Goal: Task Accomplishment & Management: Manage account settings

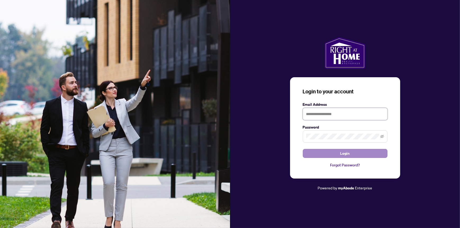
type input "**********"
click at [347, 154] on span "Login" at bounding box center [345, 153] width 10 height 8
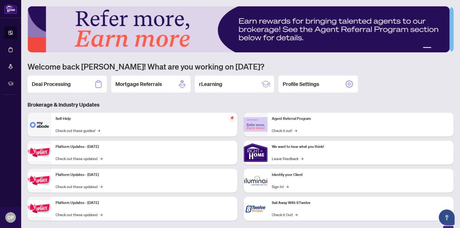
scroll to position [6, 0]
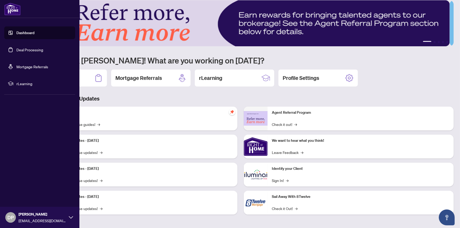
click at [16, 33] on link "Dashboard" at bounding box center [25, 32] width 18 height 5
click at [27, 49] on link "Deal Processing" at bounding box center [29, 49] width 27 height 5
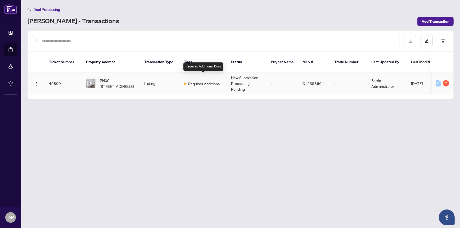
click at [204, 81] on span "Requires Additional Docs" at bounding box center [205, 84] width 34 height 6
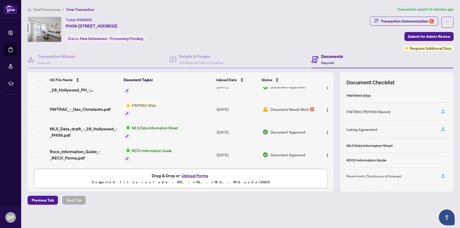
scroll to position [1, 0]
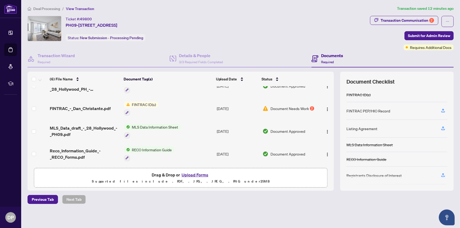
click at [287, 106] on span "Document Needs Work" at bounding box center [289, 109] width 38 height 6
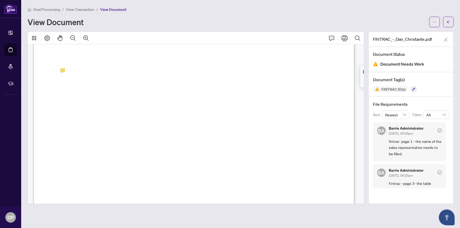
scroll to position [476, 0]
click at [413, 88] on icon "button" at bounding box center [413, 89] width 3 height 3
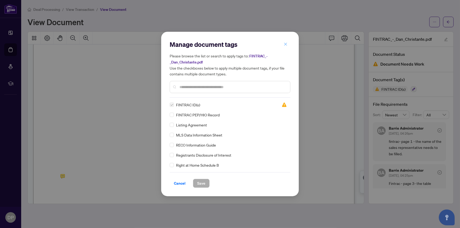
click at [286, 44] on icon "close" at bounding box center [286, 44] width 4 height 4
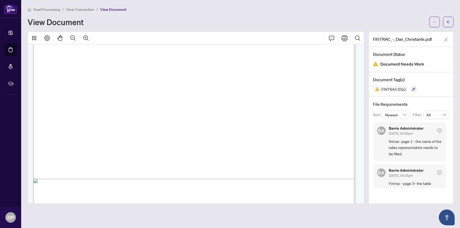
scroll to position [1551, 0]
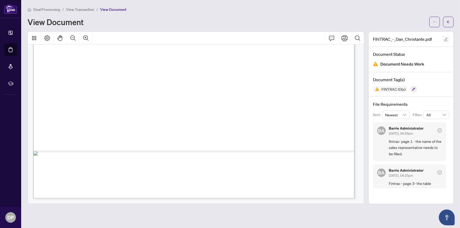
click at [446, 38] on icon "edit" at bounding box center [446, 40] width 4 height 4
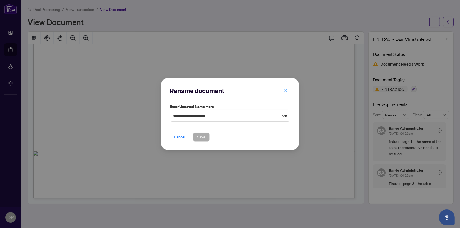
click at [288, 89] on button "button" at bounding box center [285, 90] width 11 height 9
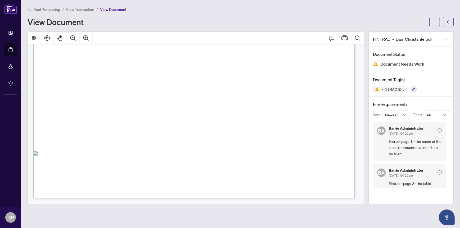
click at [114, 9] on span "View Document" at bounding box center [113, 9] width 26 height 5
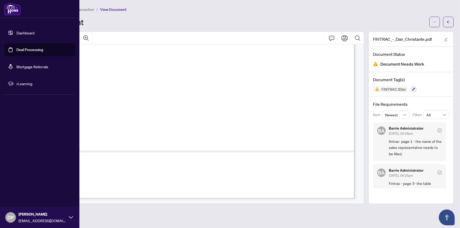
click at [16, 31] on link "Dashboard" at bounding box center [25, 32] width 18 height 5
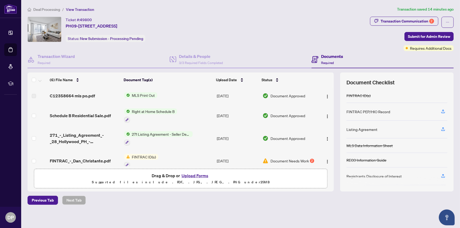
click at [156, 109] on span "Right at Home Schedule B" at bounding box center [153, 112] width 47 height 6
click at [142, 137] on span "Right at Home Schedule B" at bounding box center [148, 137] width 47 height 6
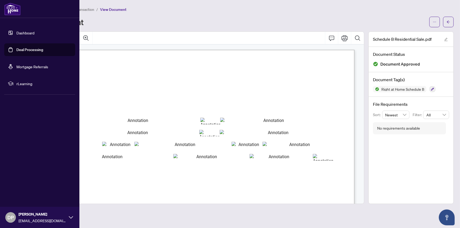
click at [16, 31] on link "Dashboard" at bounding box center [25, 32] width 18 height 5
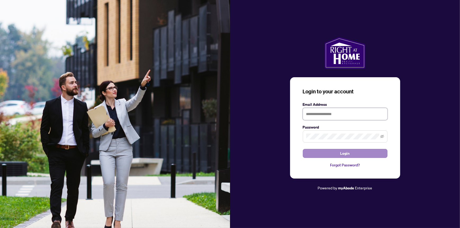
type input "**********"
click at [342, 153] on span "Login" at bounding box center [345, 153] width 10 height 8
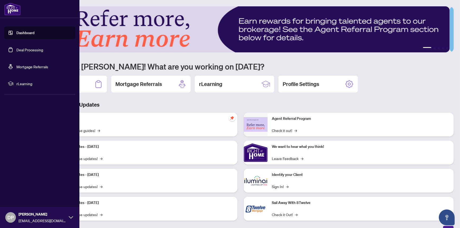
click at [28, 32] on link "Dashboard" at bounding box center [25, 32] width 18 height 5
click at [33, 49] on link "Deal Processing" at bounding box center [29, 49] width 27 height 5
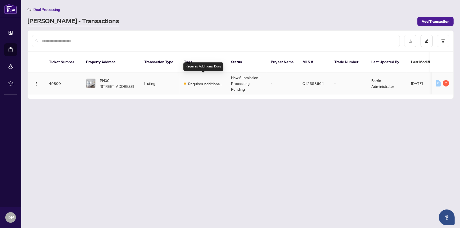
click at [189, 81] on span "Requires Additional Docs" at bounding box center [205, 84] width 34 height 6
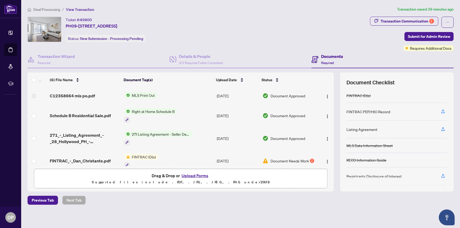
click at [303, 159] on span "Document Needs Work" at bounding box center [289, 161] width 38 height 6
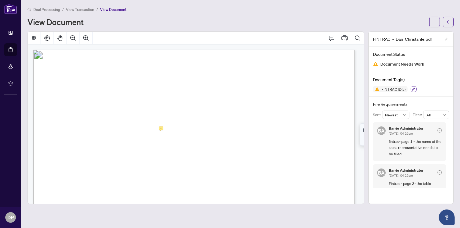
click at [413, 88] on icon "button" at bounding box center [413, 89] width 3 height 3
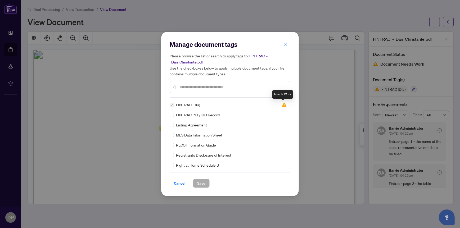
click at [282, 105] on img at bounding box center [284, 104] width 5 height 5
click at [286, 43] on icon "close" at bounding box center [286, 44] width 4 height 4
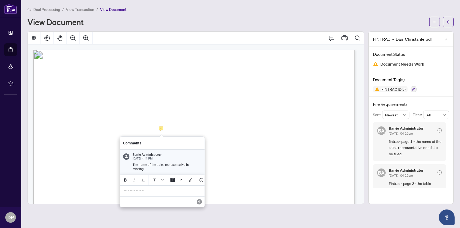
click at [160, 189] on p "**********" at bounding box center [162, 191] width 77 height 4
click at [199, 199] on icon "Save" at bounding box center [199, 201] width 5 height 5
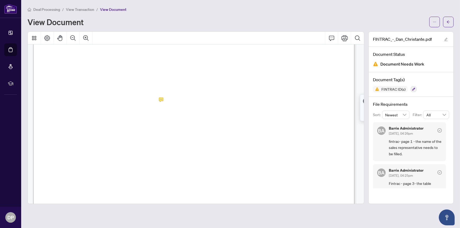
scroll to position [53, 0]
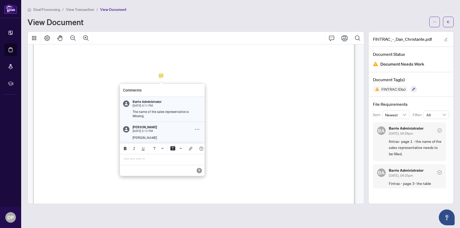
click at [195, 127] on icon "Comment Options" at bounding box center [197, 129] width 4 height 4
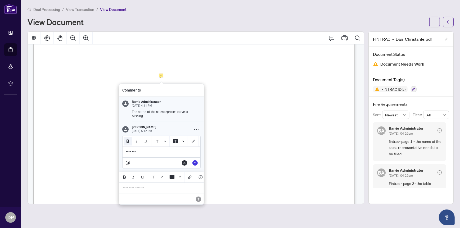
click at [128, 139] on icon "Bold" at bounding box center [128, 140] width 3 height 3
click at [155, 151] on p "﻿ ********" at bounding box center [161, 152] width 71 height 4
click at [193, 160] on icon "Edit" at bounding box center [194, 162] width 5 height 5
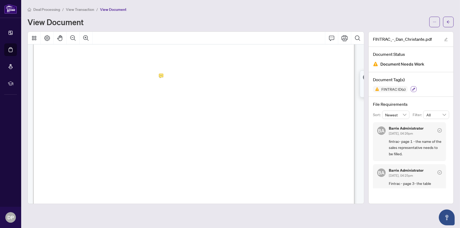
click at [414, 86] on button "button" at bounding box center [414, 89] width 6 height 6
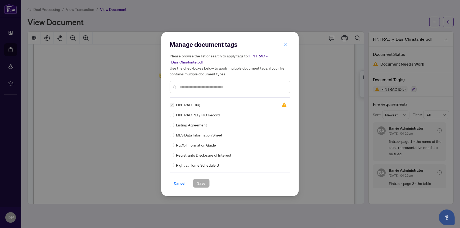
click at [187, 104] on span "FINTRAC ID(s)" at bounding box center [188, 105] width 24 height 6
click at [287, 43] on icon "close" at bounding box center [286, 44] width 4 height 4
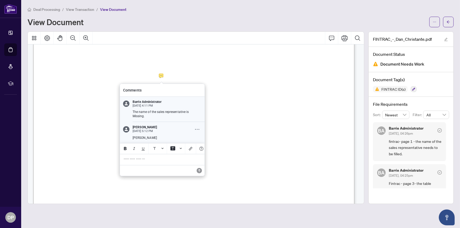
click at [199, 127] on icon "Comment Options" at bounding box center [197, 129] width 4 height 4
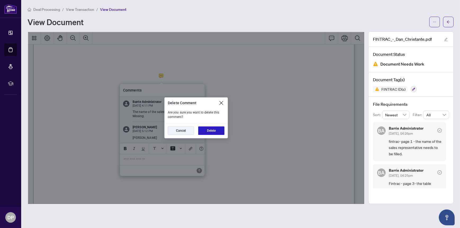
click at [213, 128] on button "Delete" at bounding box center [211, 131] width 26 height 8
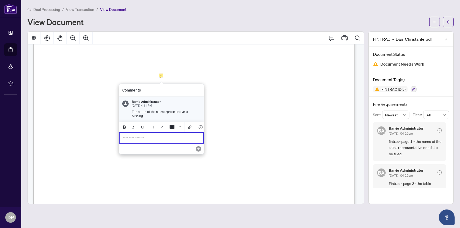
click at [198, 136] on p "**********" at bounding box center [161, 138] width 77 height 4
